Goal: Task Accomplishment & Management: Complete application form

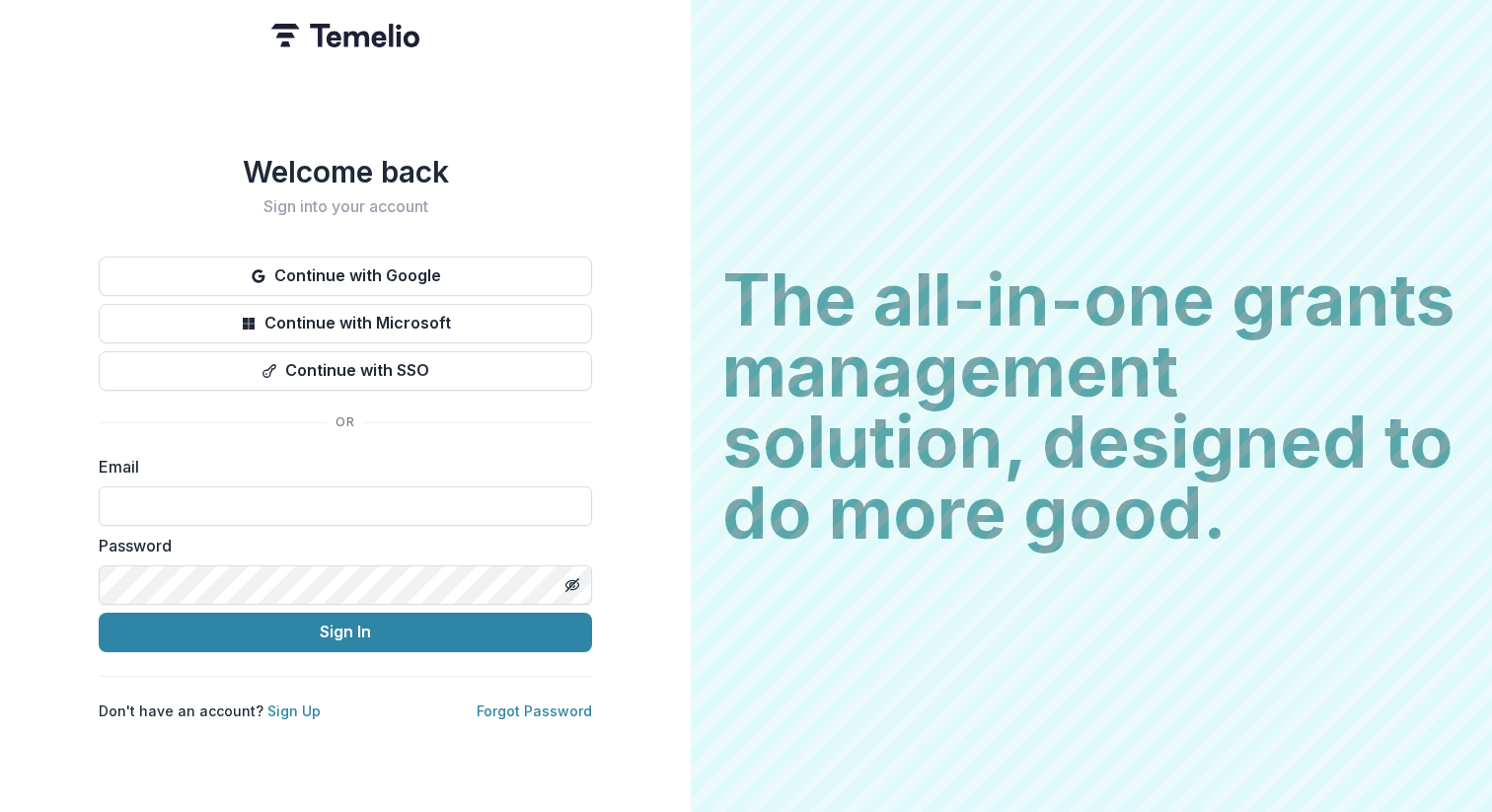
click at [450, 243] on div "Welcome back Sign into your account Continue with Google Continue with Microsof…" at bounding box center [345, 437] width 493 height 566
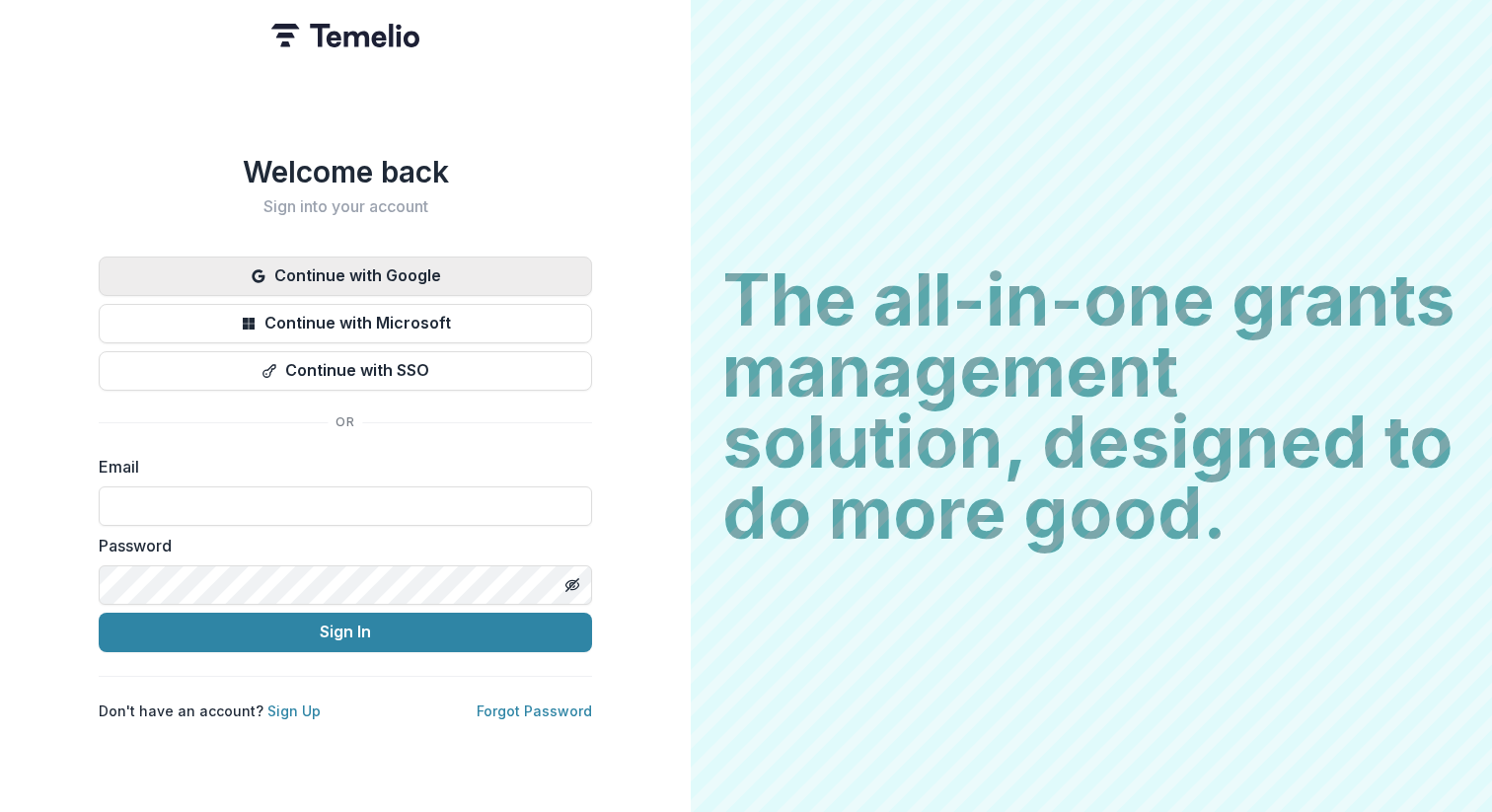
click at [449, 284] on button "Continue with Google" at bounding box center [345, 277] width 493 height 40
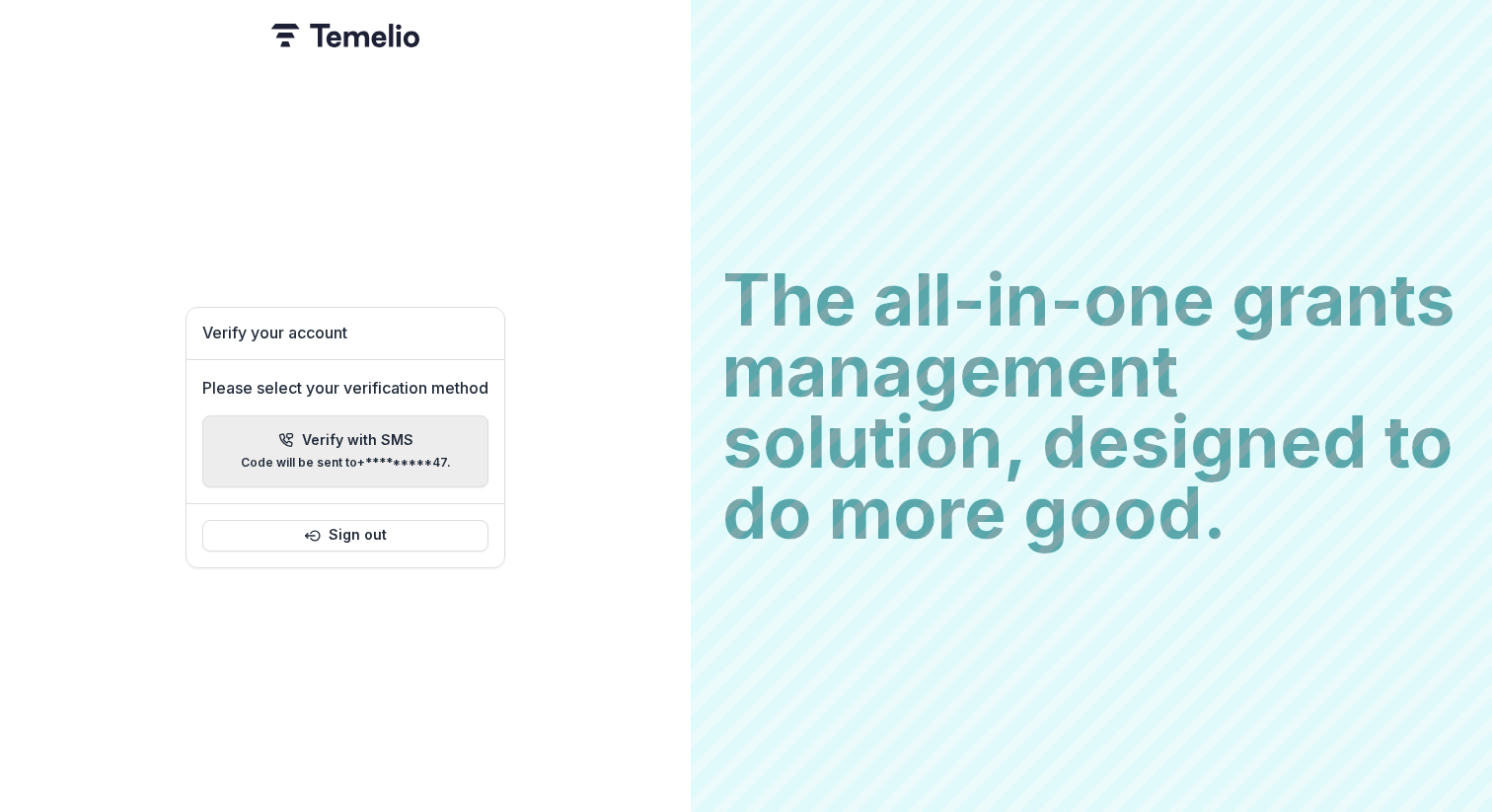
click at [318, 415] on button "Verify with SMS Code will be sent to +*********47 ." at bounding box center [346, 450] width 287 height 72
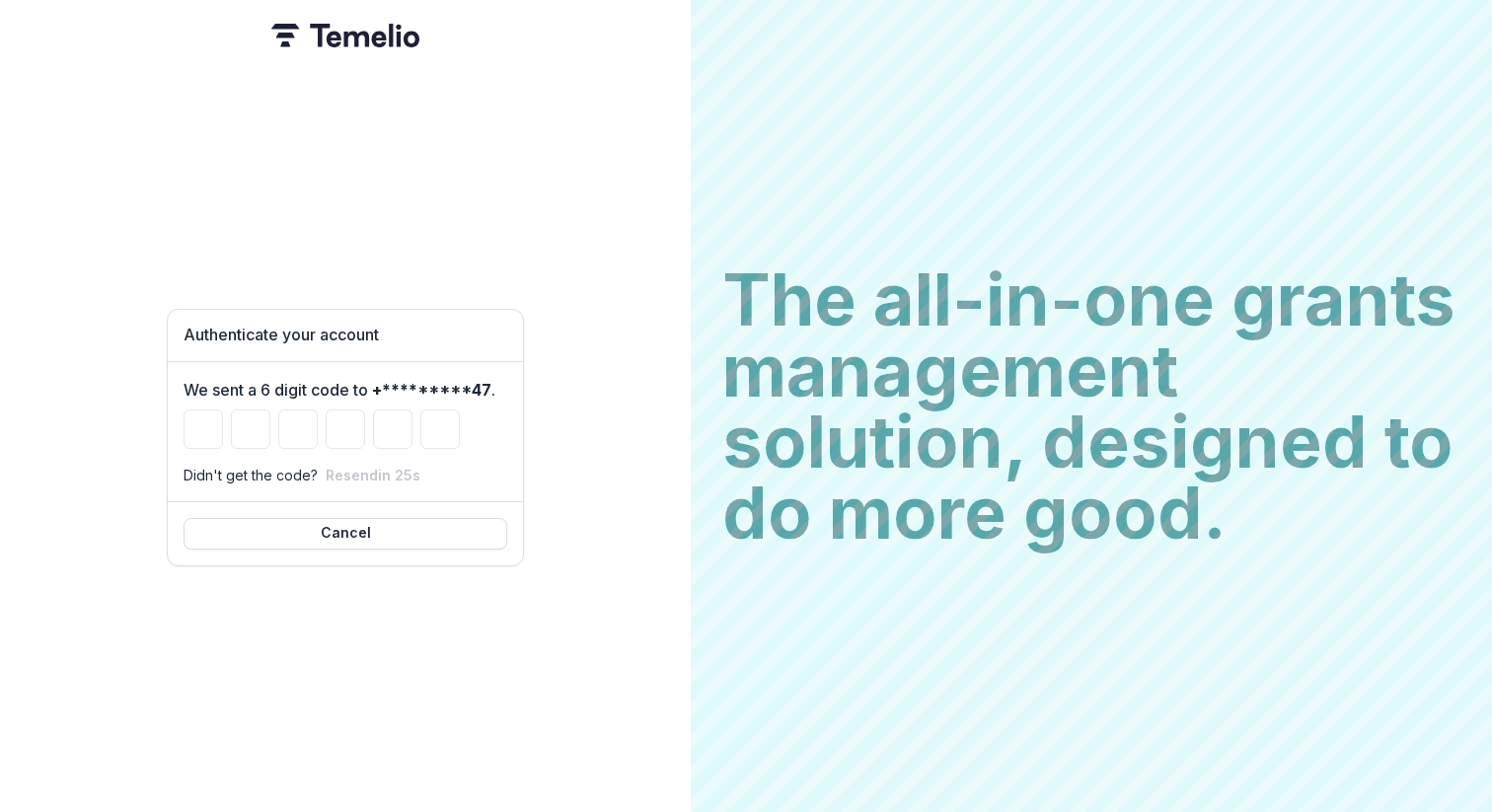
paste input "******"
type input "*"
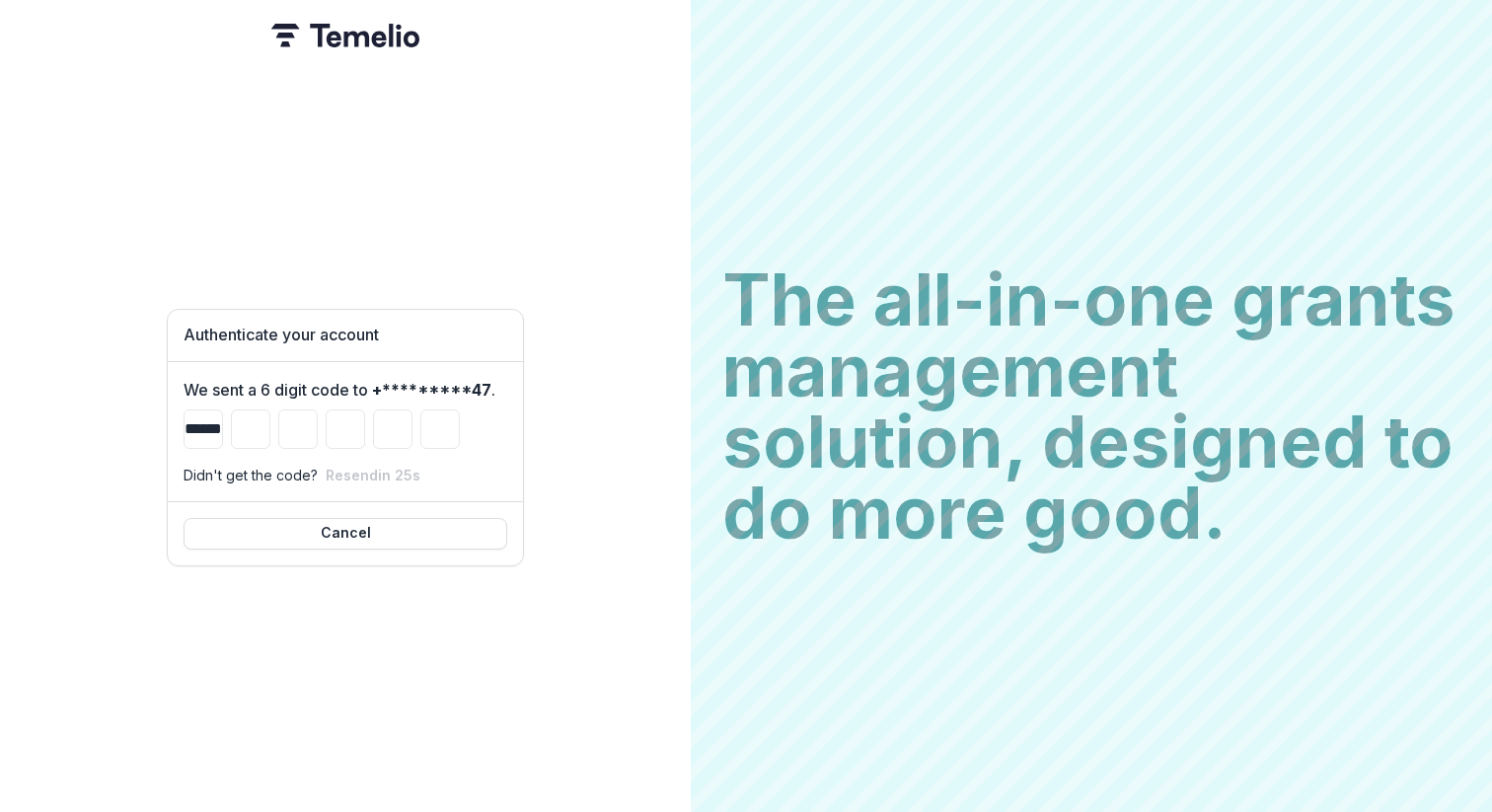
type input "*"
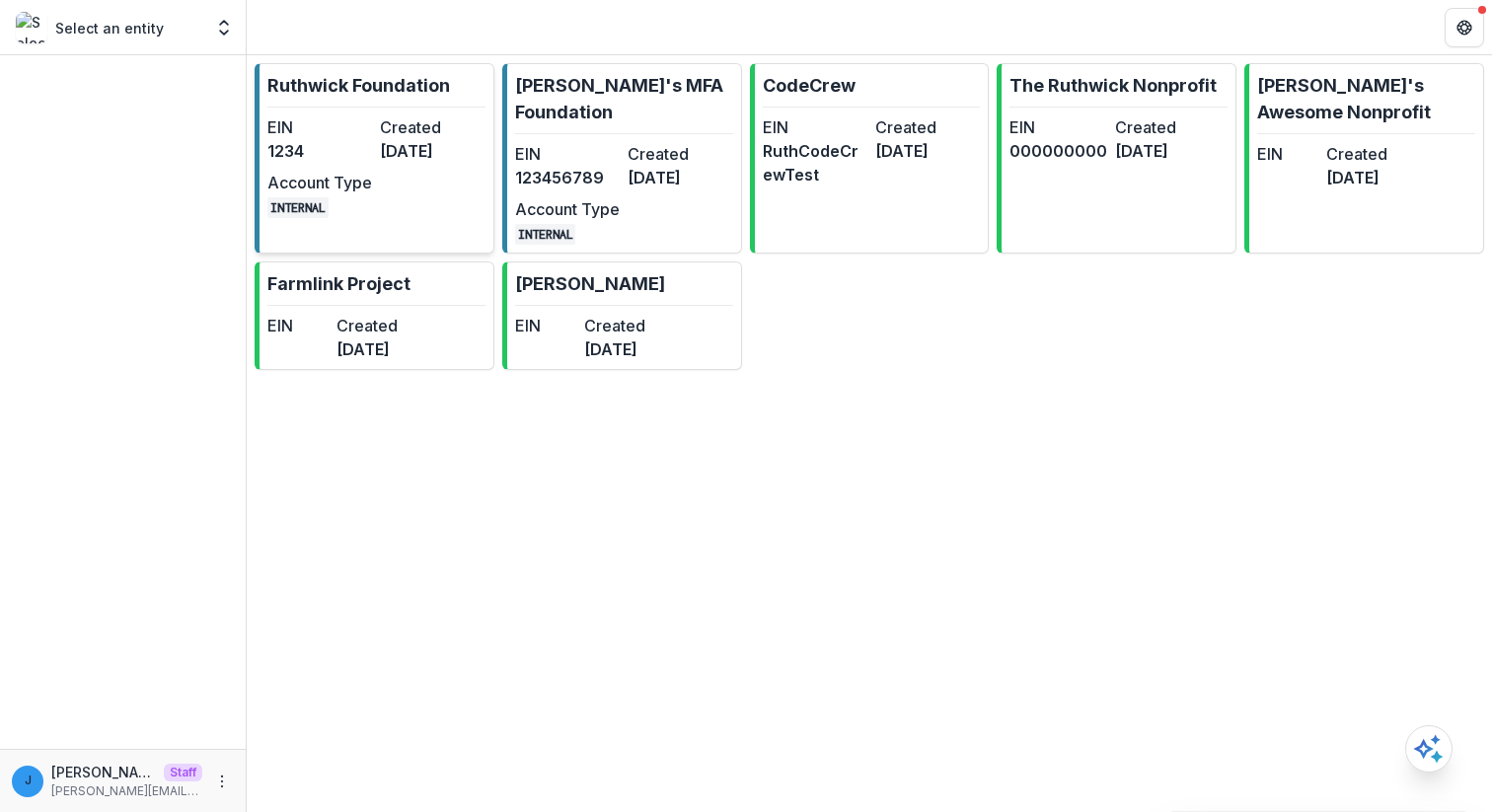
click at [444, 171] on div "EIN 1234 Created [DATE] Account Type INTERNAL" at bounding box center [376, 167] width 217 height 103
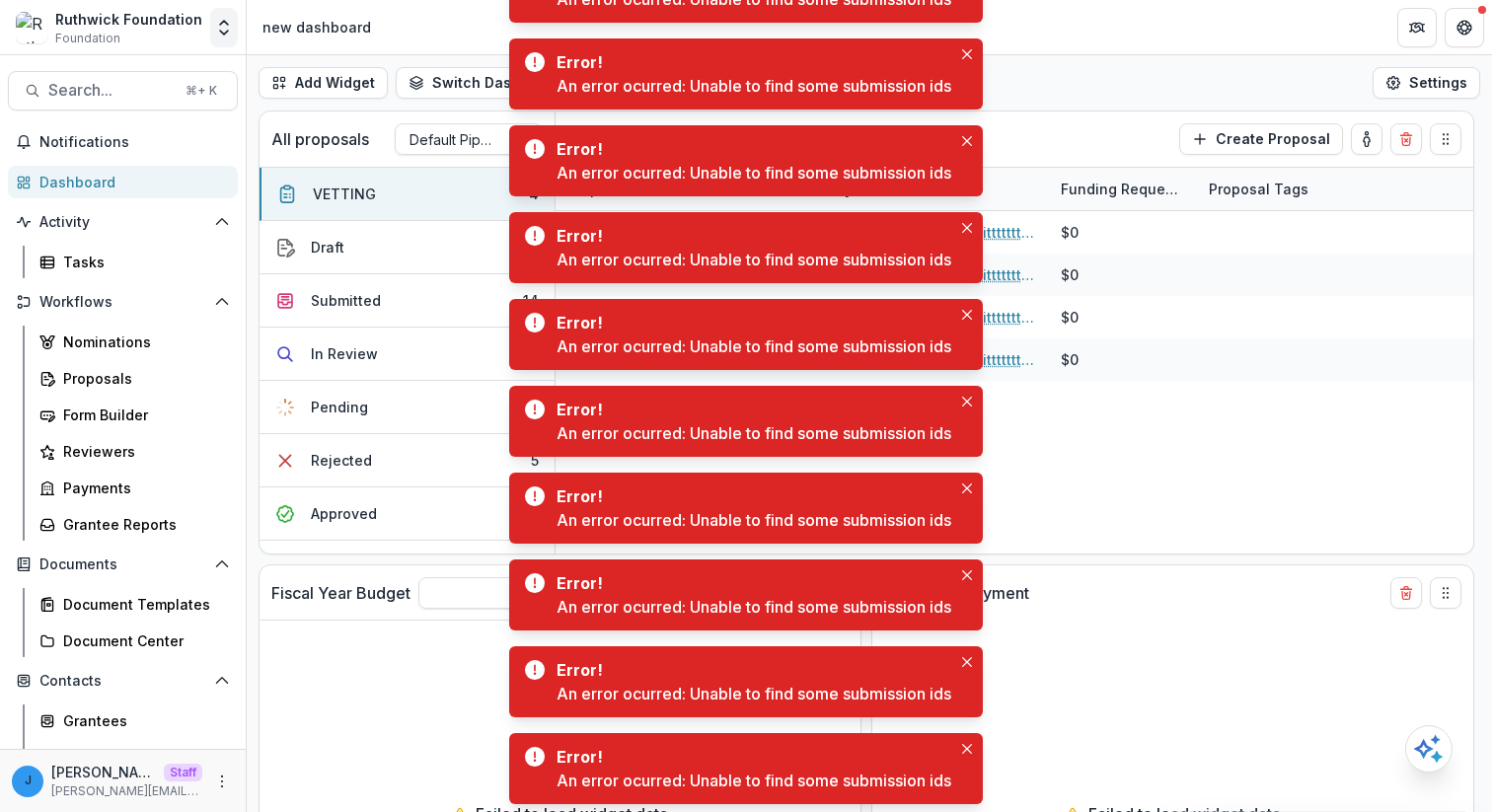
click at [222, 23] on polyline "Open entity switcher" at bounding box center [224, 23] width 8 height 4
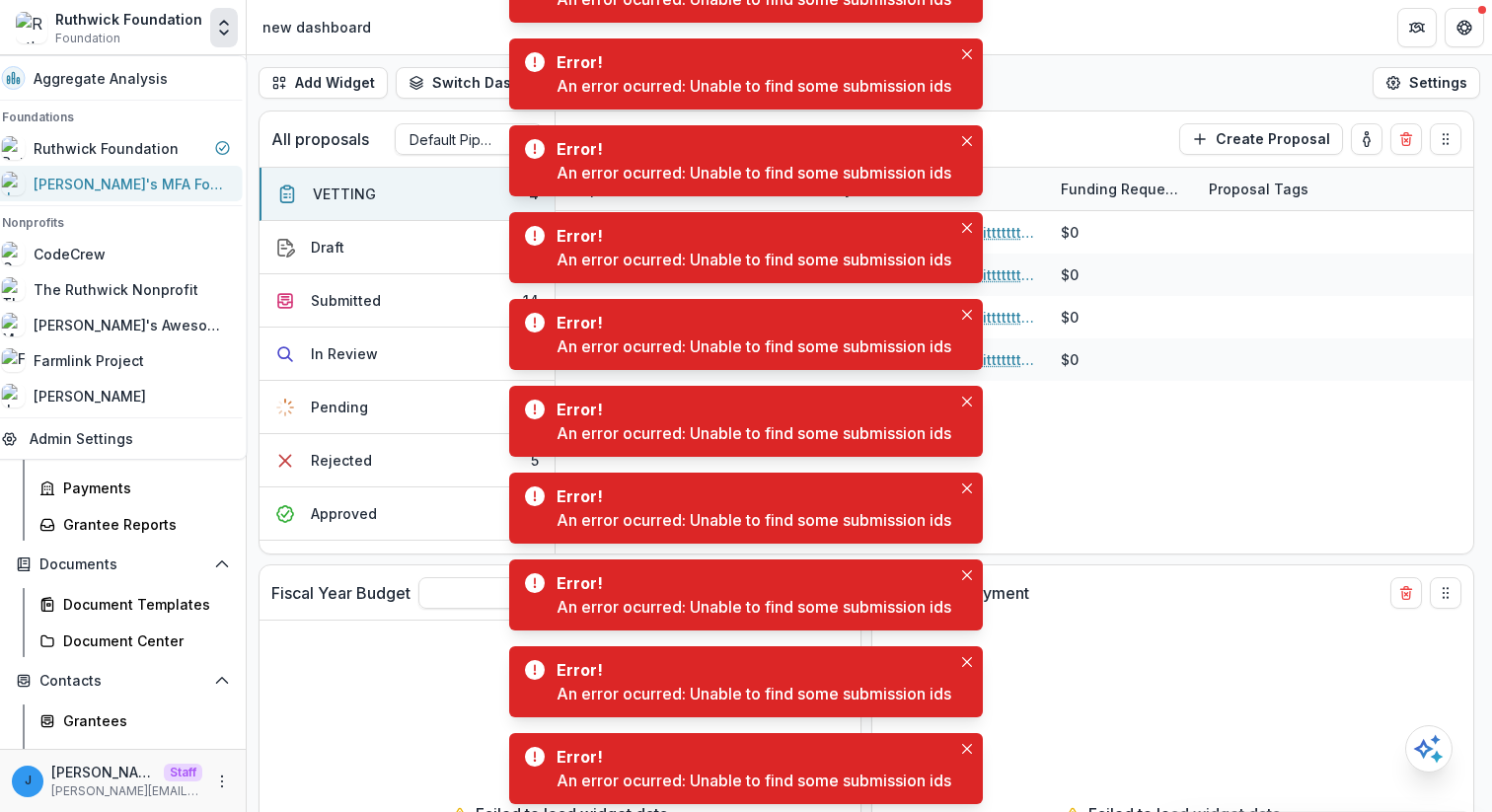
click at [191, 185] on div "Jonah's MFA Foundation" at bounding box center [132, 184] width 198 height 21
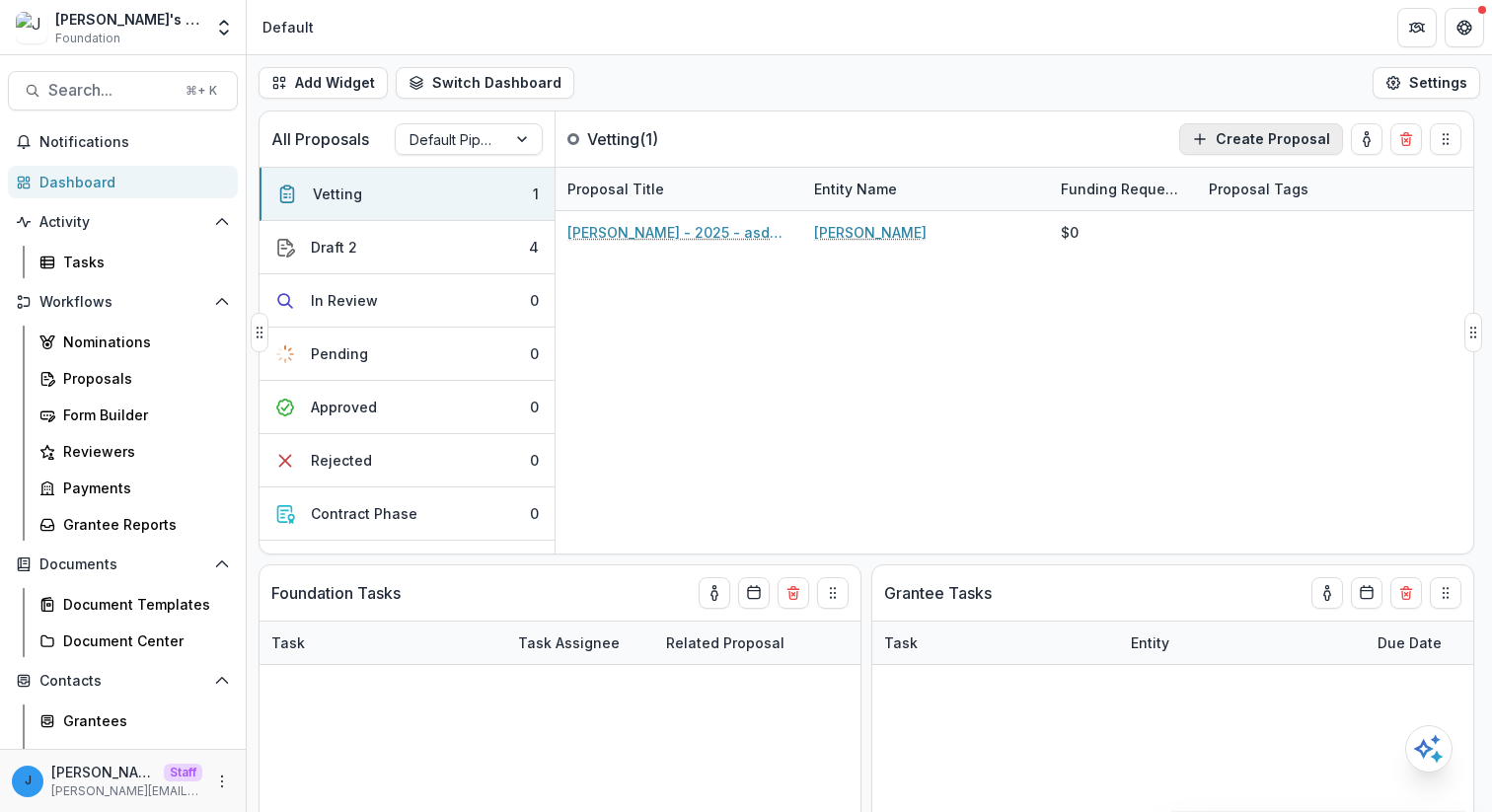
click at [1250, 153] on button "Create Proposal" at bounding box center [1261, 139] width 164 height 32
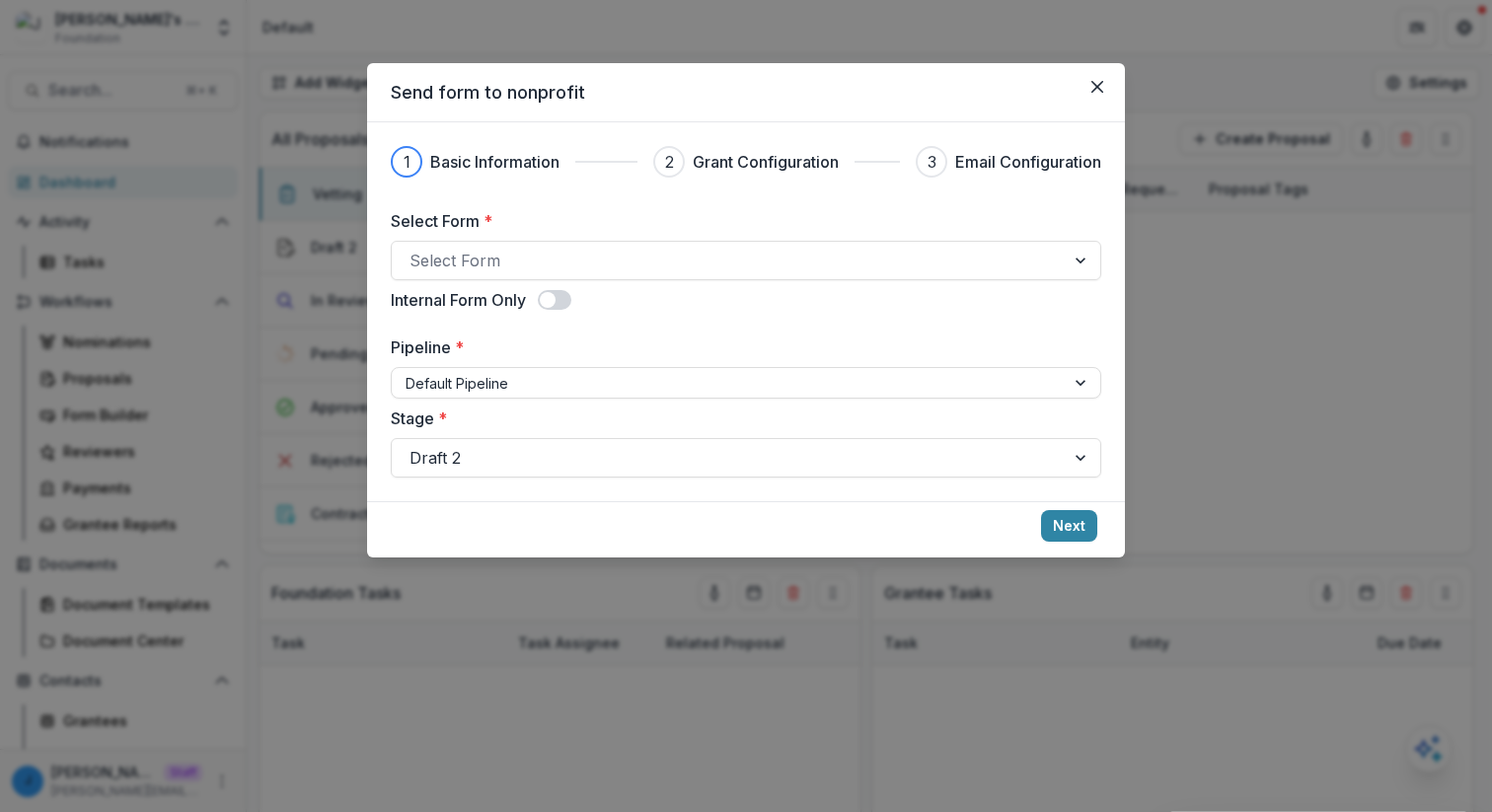
click at [200, 470] on div "Send form to nonprofit 1 Basic Information 2 Grant Configuration 3 Email Config…" at bounding box center [746, 406] width 1492 height 812
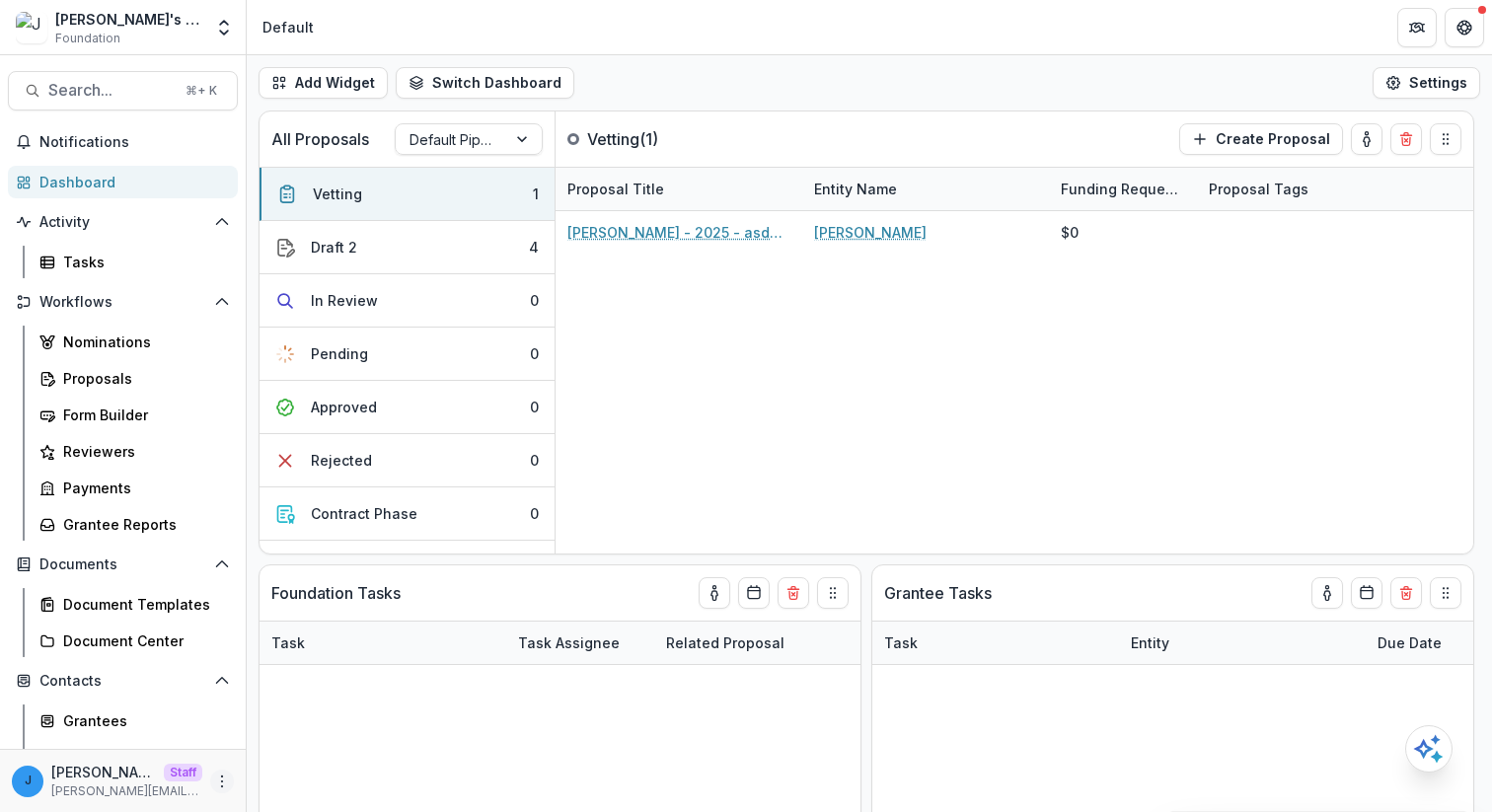
click at [215, 779] on icon "More" at bounding box center [222, 781] width 16 height 16
drag, startPoint x: 316, startPoint y: 762, endPoint x: 330, endPoint y: 735, distance: 30.4
click at [330, 735] on div "Help Center User Settings Logout" at bounding box center [347, 739] width 221 height 108
click at [330, 735] on link "User Settings" at bounding box center [347, 739] width 211 height 33
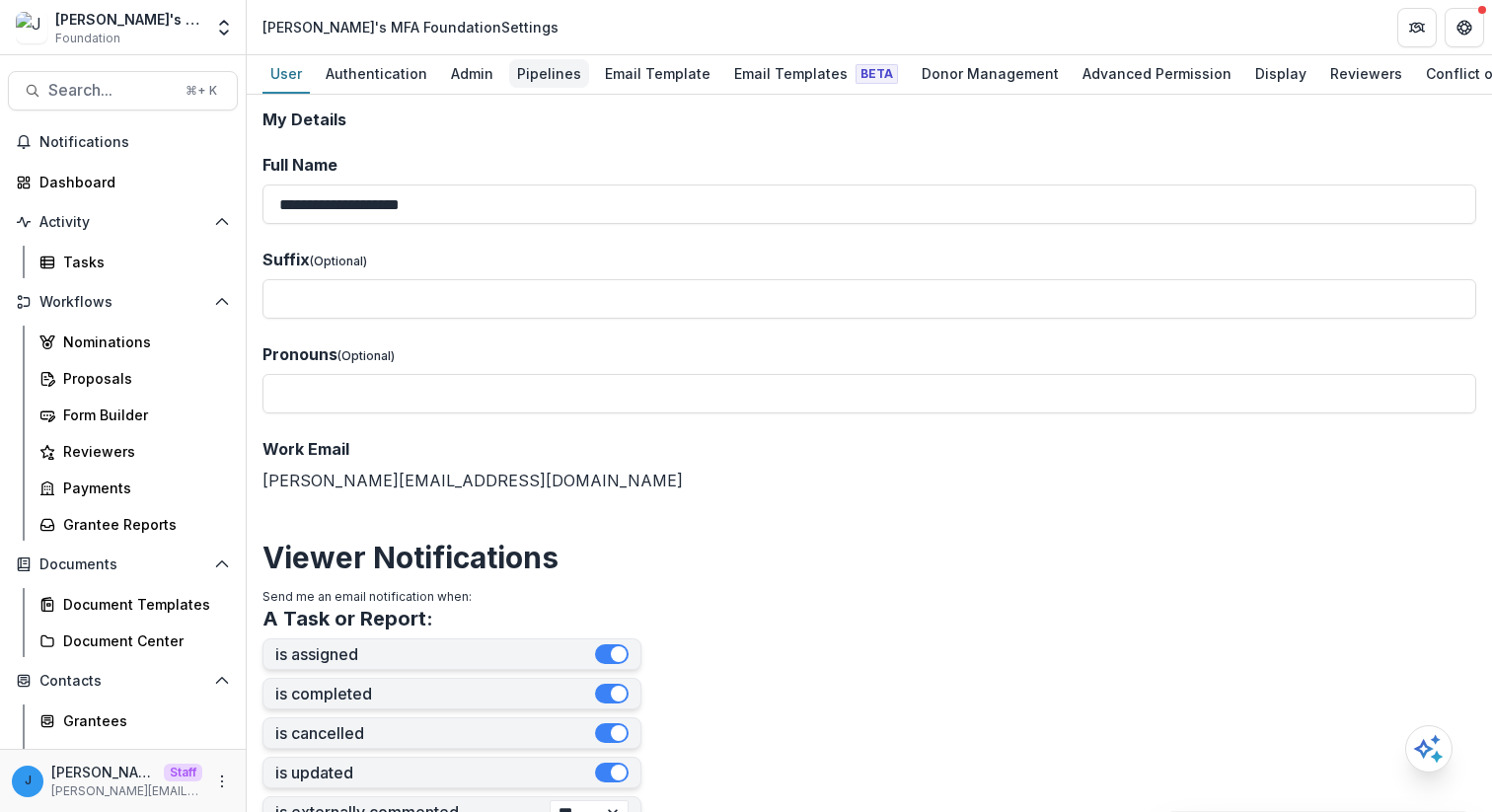
click at [533, 70] on div "Pipelines" at bounding box center [548, 73] width 80 height 29
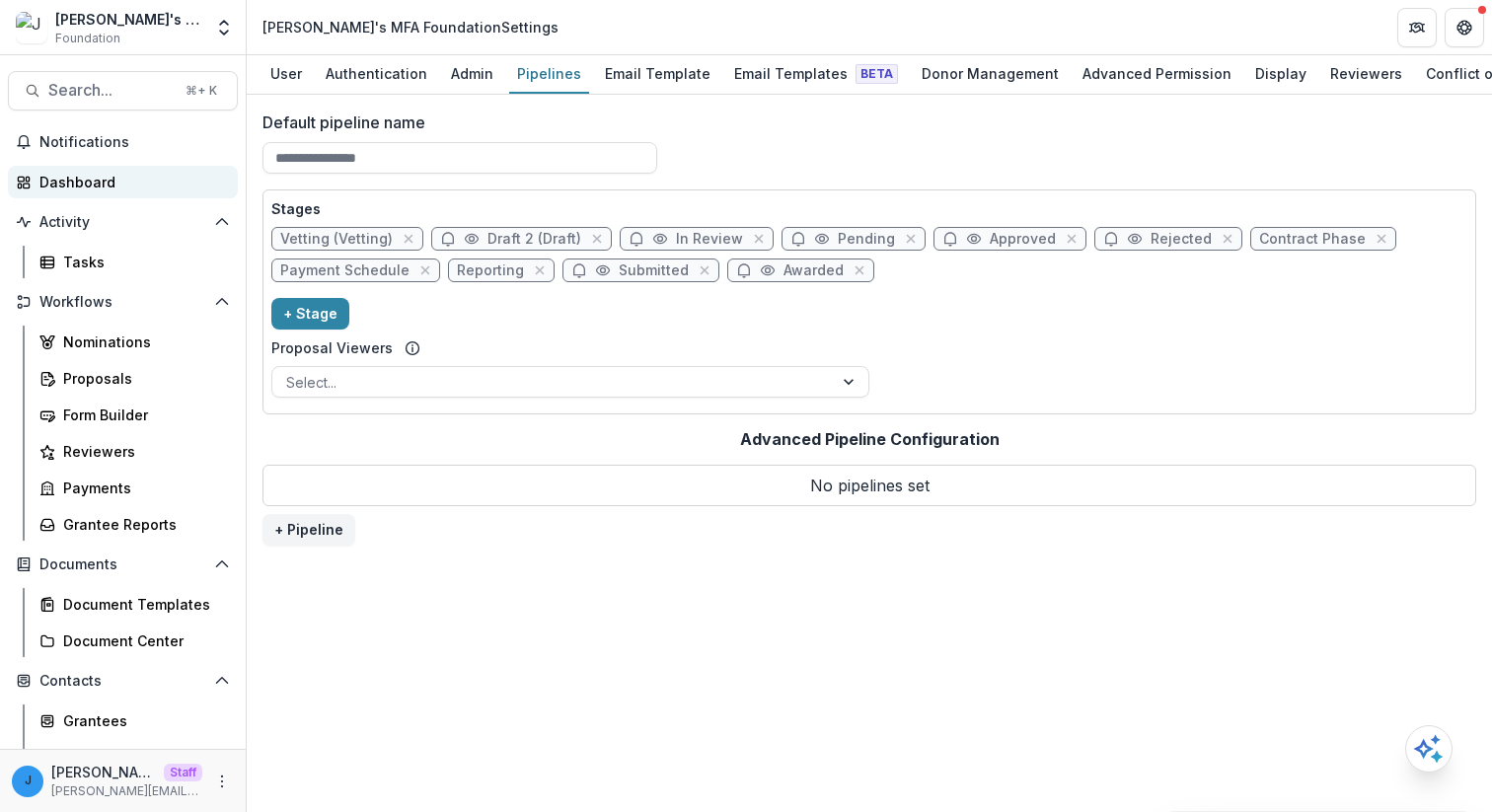
click at [138, 179] on div "Dashboard" at bounding box center [130, 182] width 183 height 21
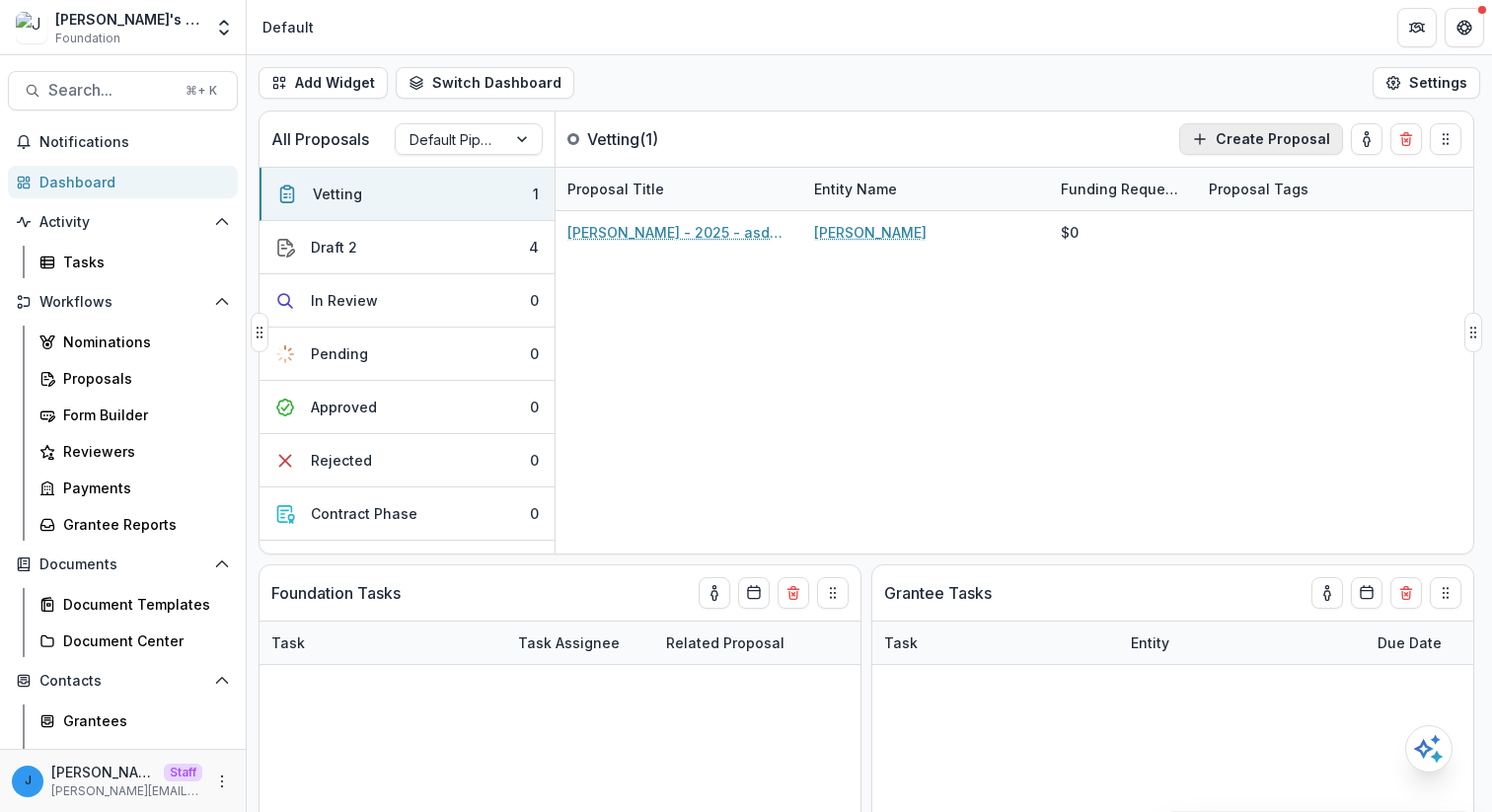
click at [1301, 135] on button "Create Proposal" at bounding box center [1261, 139] width 164 height 32
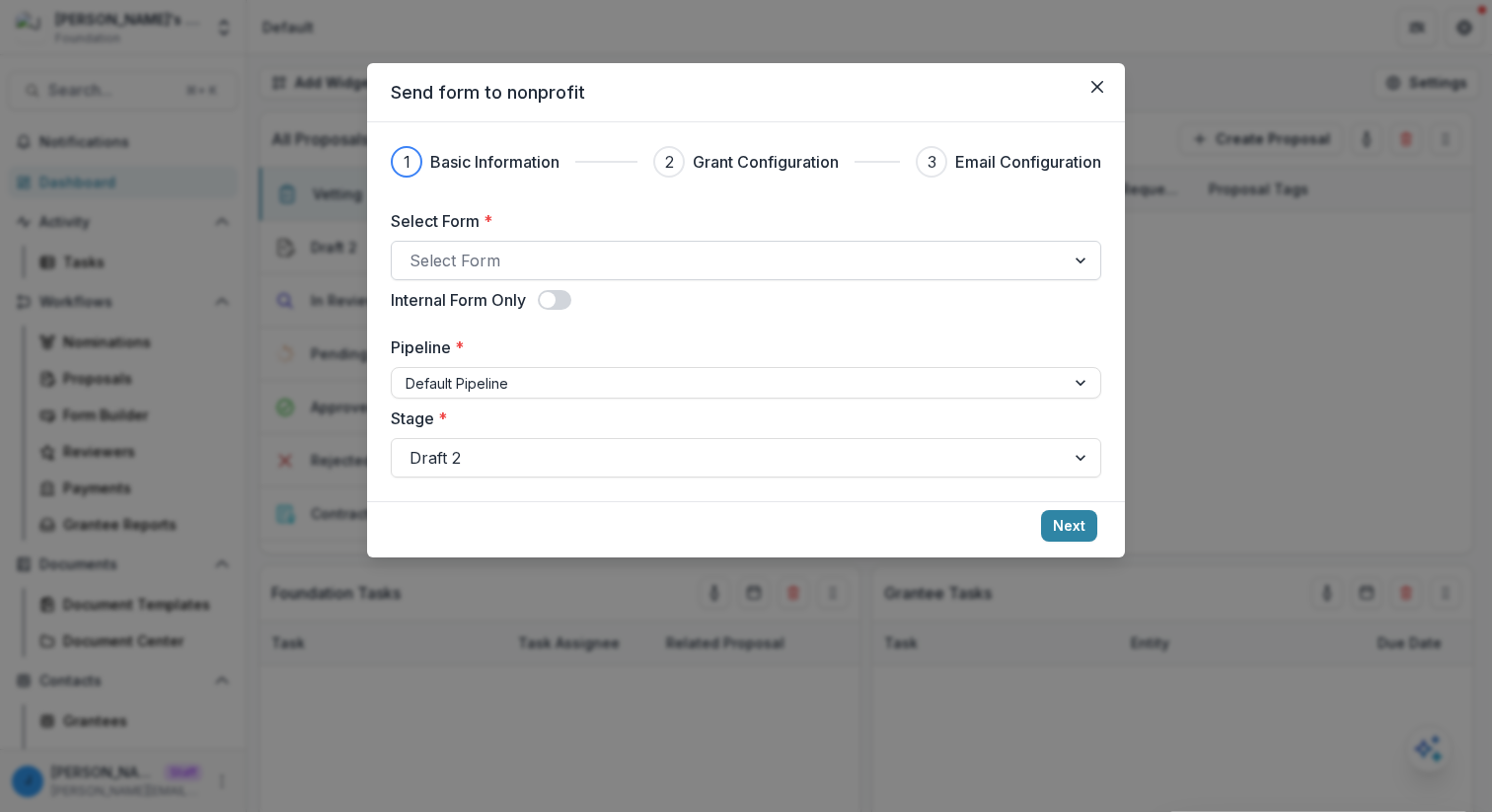
click at [594, 273] on div at bounding box center [727, 261] width 637 height 28
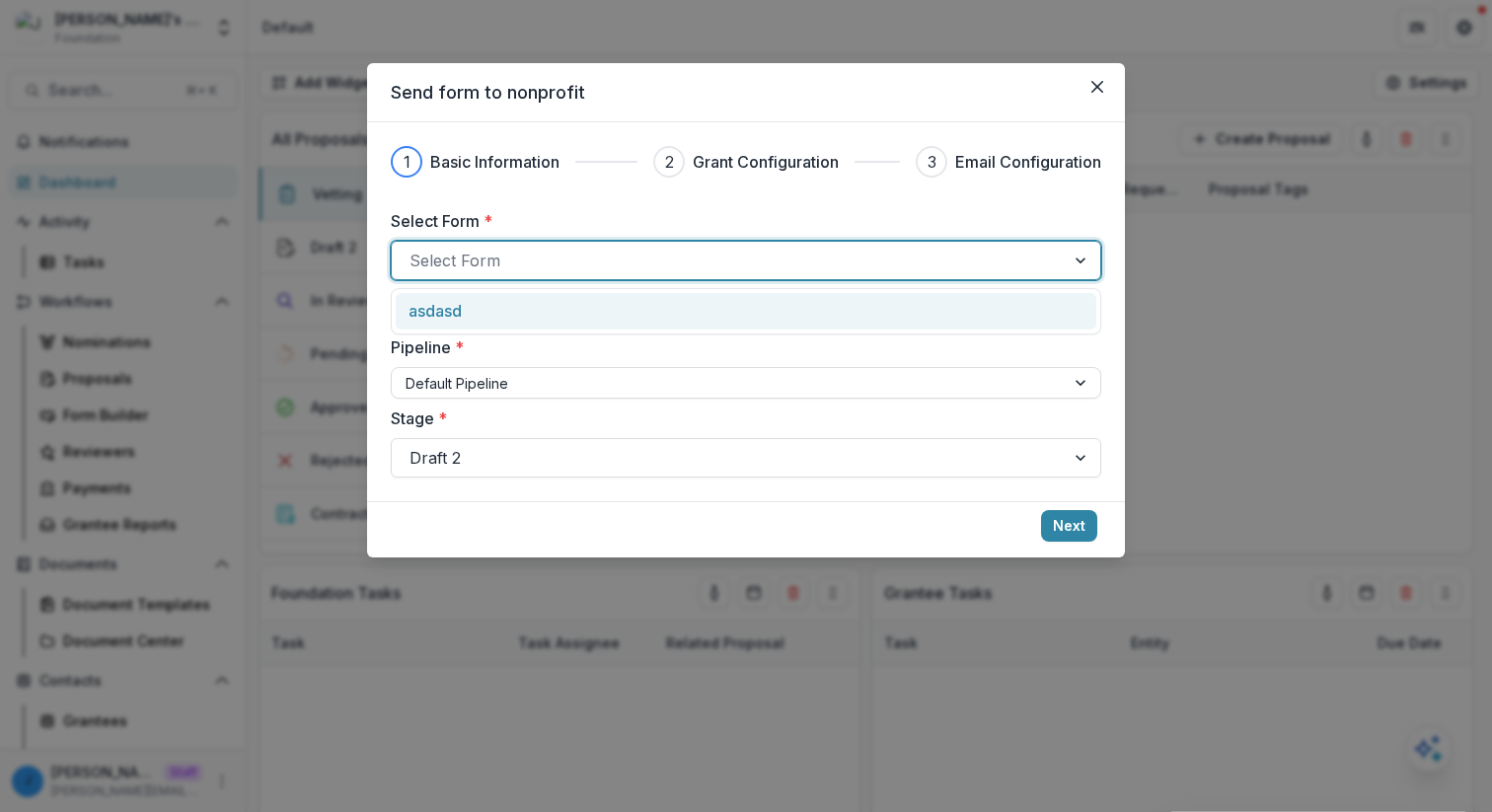
click at [578, 299] on div "asdasd" at bounding box center [745, 311] width 675 height 24
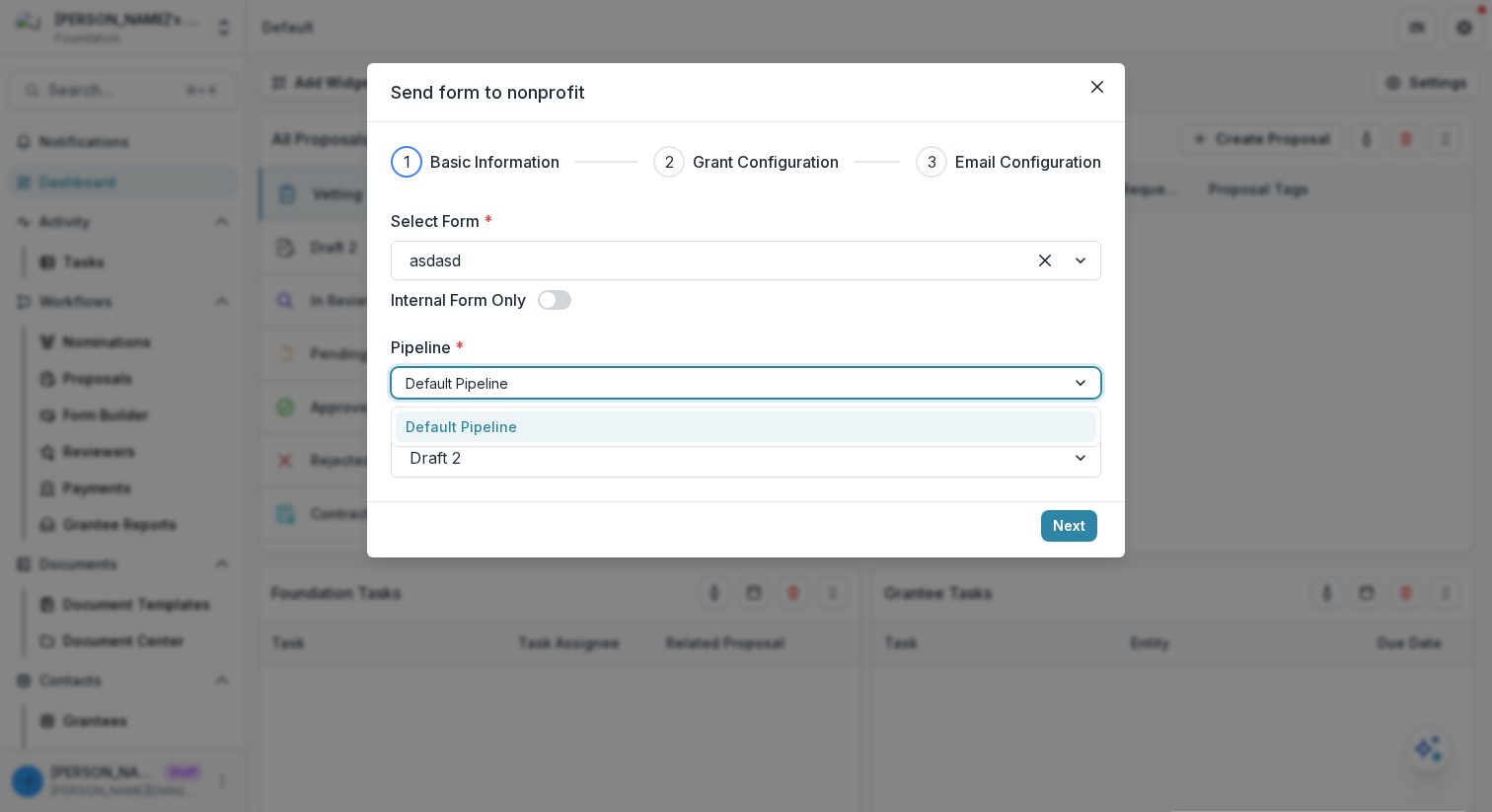
click at [535, 371] on div at bounding box center [727, 383] width 645 height 25
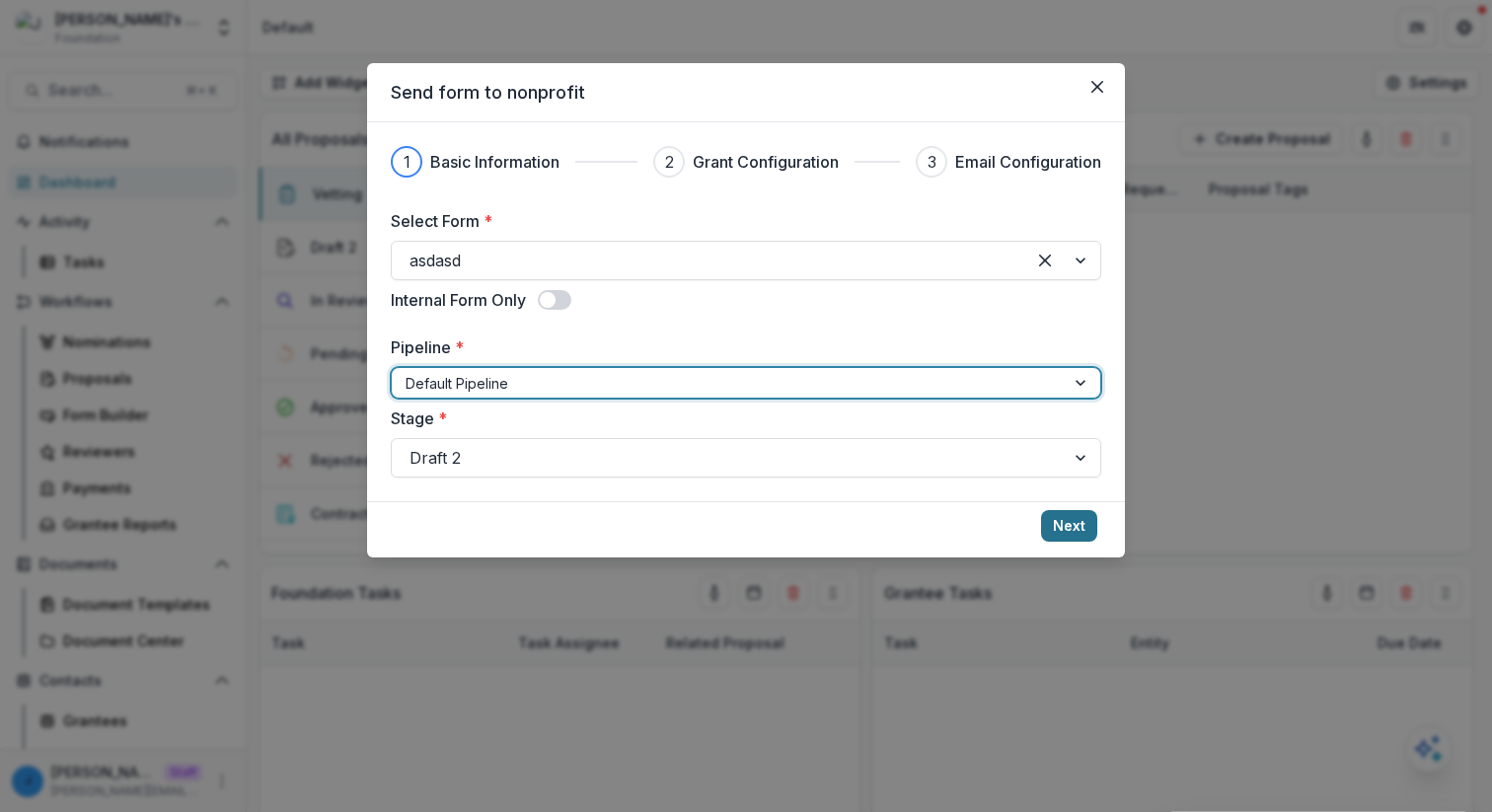
click at [1069, 513] on button "Next" at bounding box center [1069, 526] width 56 height 32
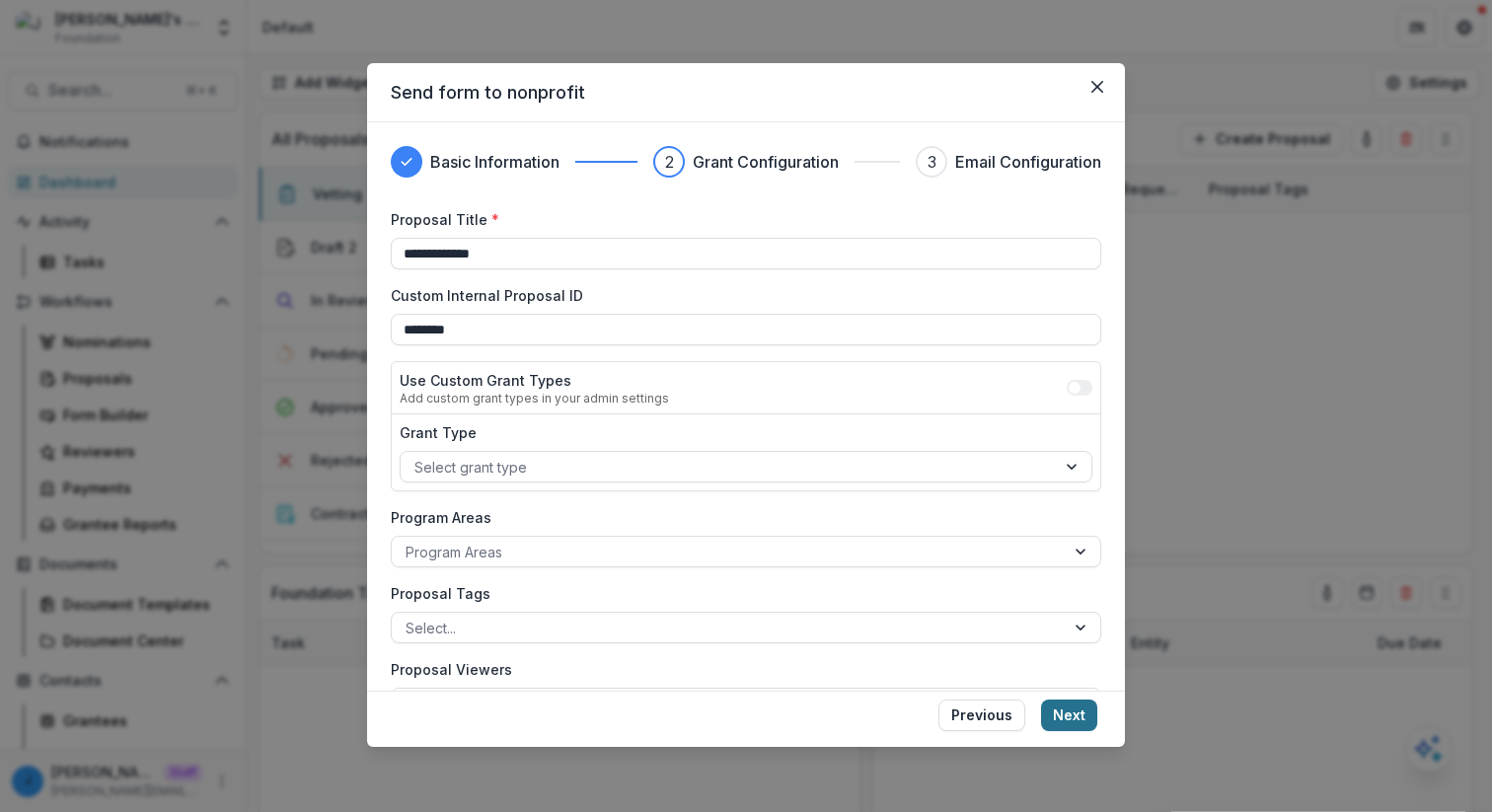
click at [1059, 700] on button "Next" at bounding box center [1069, 715] width 56 height 32
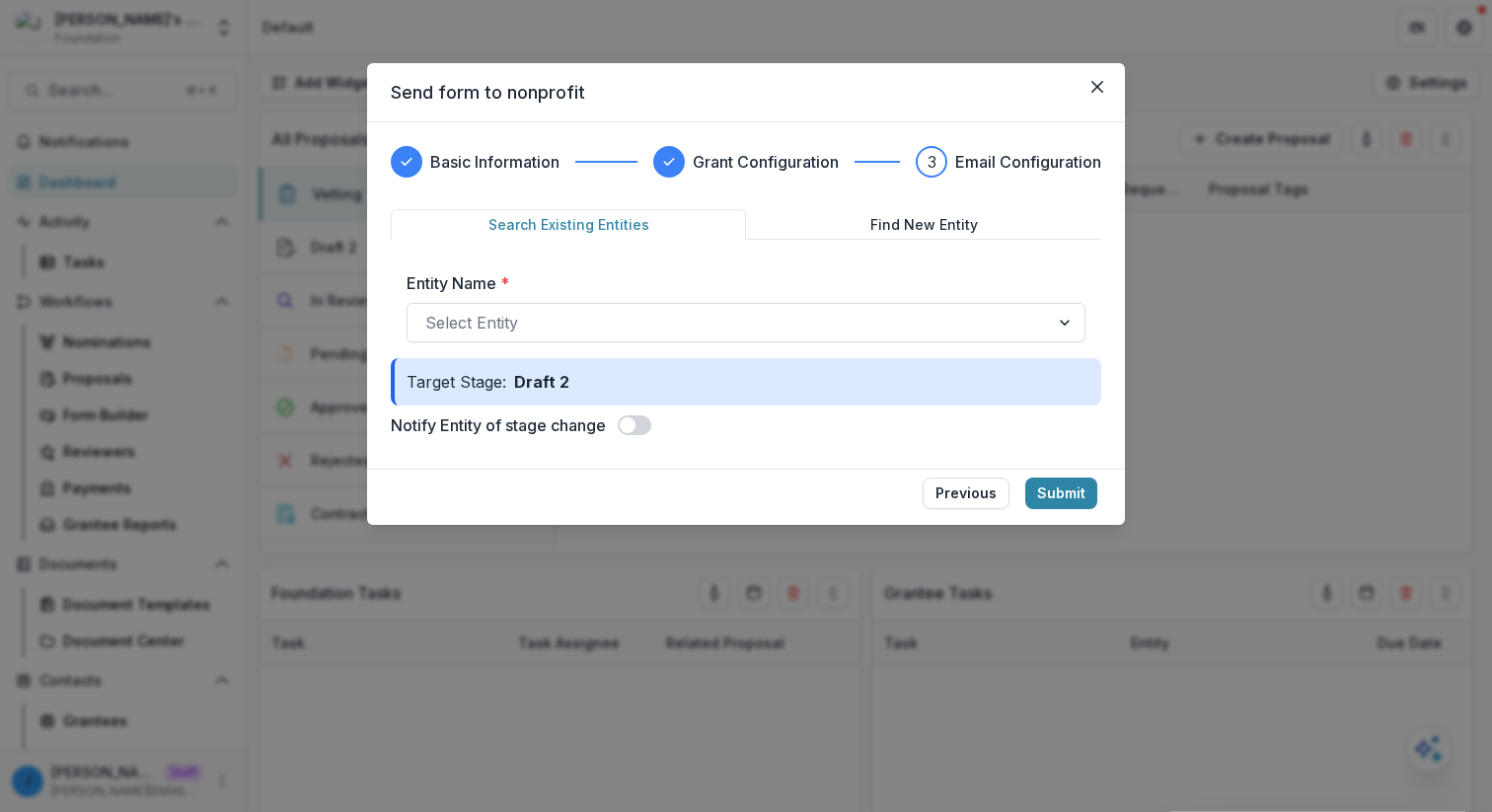
click at [634, 430] on span at bounding box center [627, 425] width 16 height 16
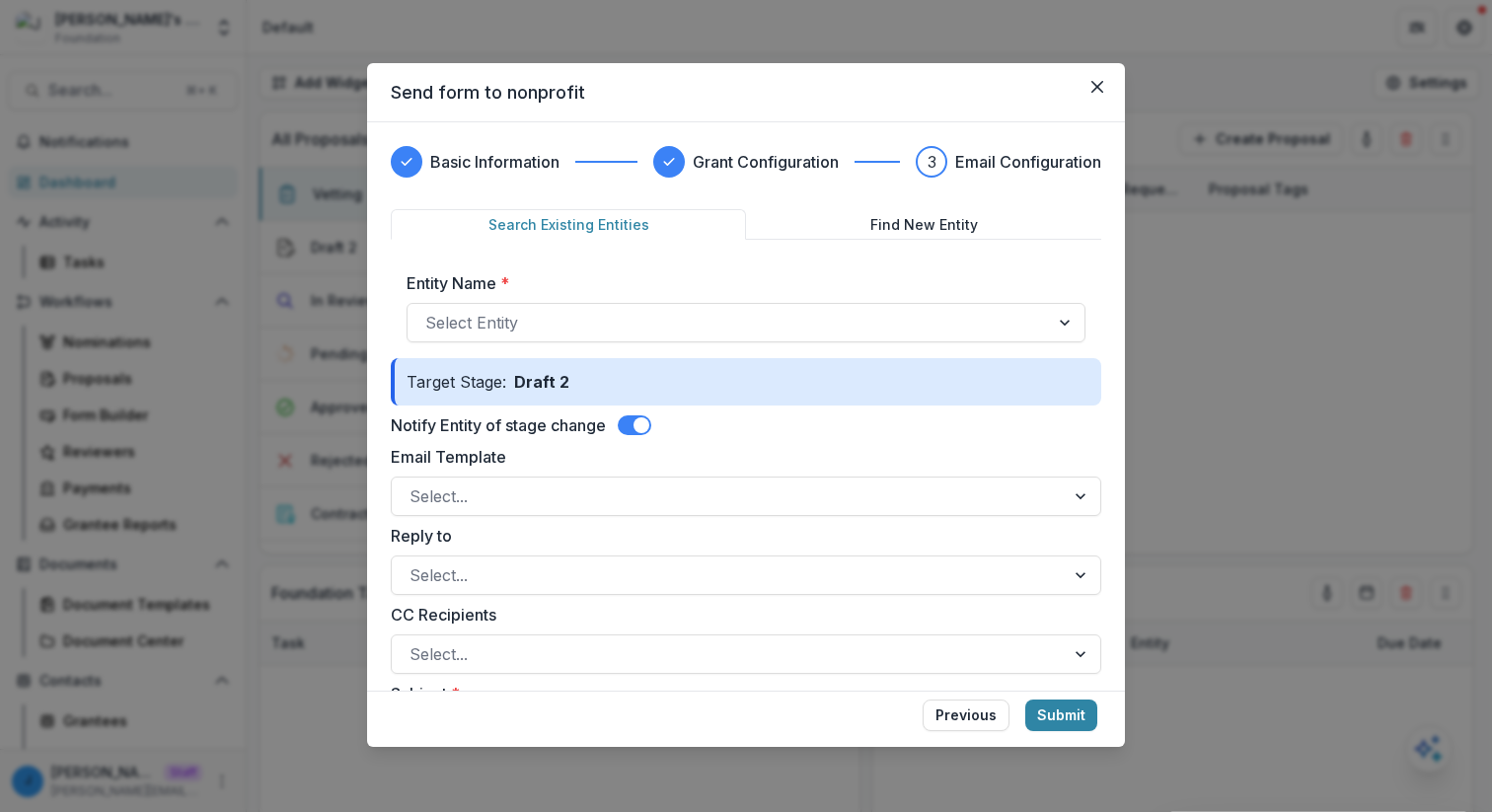
click at [641, 427] on span at bounding box center [641, 425] width 16 height 16
